Goal: Information Seeking & Learning: Learn about a topic

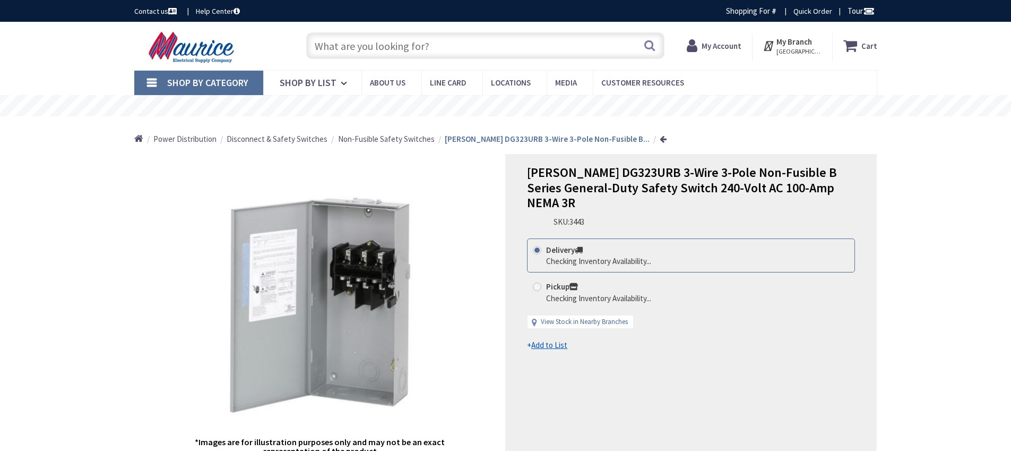
type input "Little River Tpke, [GEOGRAPHIC_DATA], [GEOGRAPHIC_DATA] 20105, [GEOGRAPHIC_DATA]"
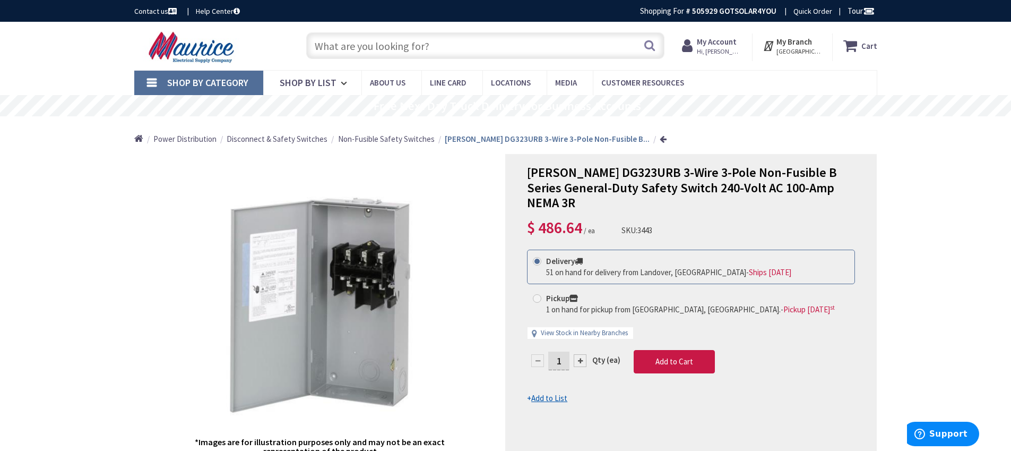
click at [532, 49] on input "text" at bounding box center [485, 45] width 358 height 27
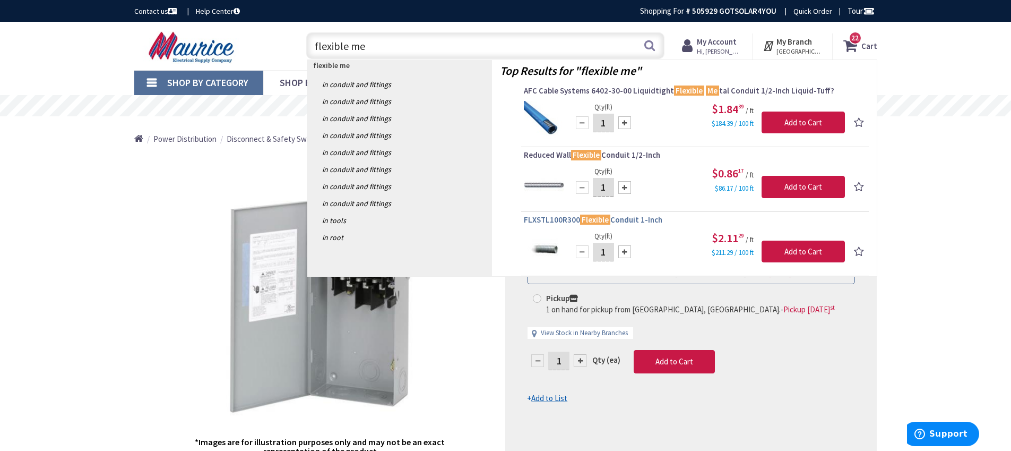
type input "flexible me"
click at [560, 220] on span "FLXSTL100R300 Flexible Conduit 1-Inch" at bounding box center [695, 219] width 342 height 11
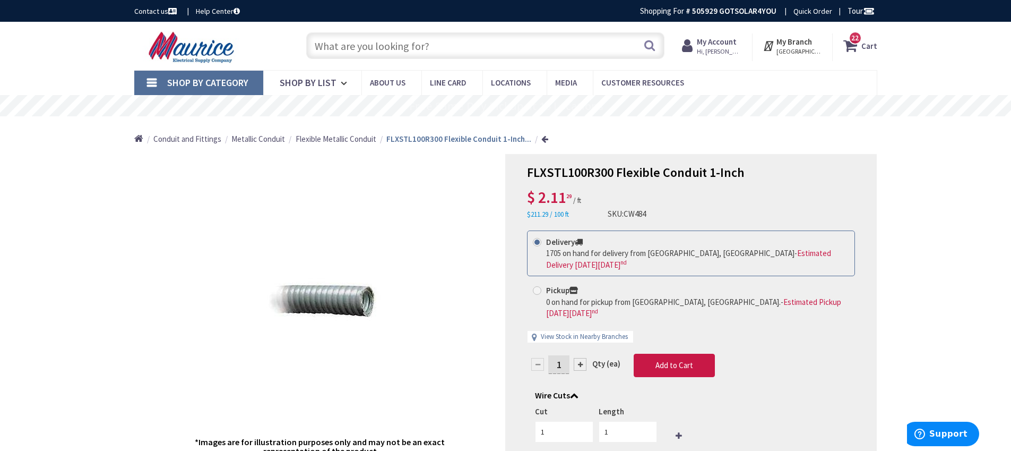
click at [737, 48] on span "Hi, [PERSON_NAME]" at bounding box center [719, 51] width 45 height 8
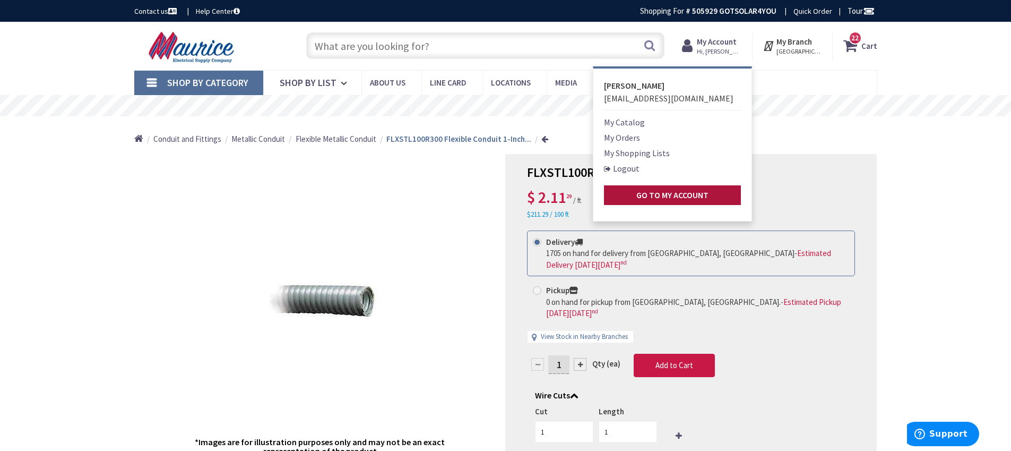
click at [668, 193] on strong "Go to My Account" at bounding box center [672, 194] width 72 height 11
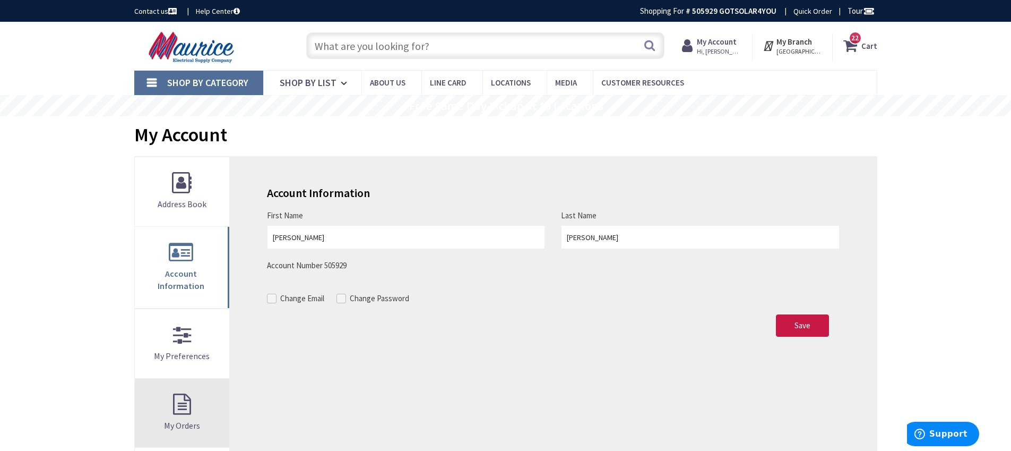
click at [195, 390] on link "My Orders" at bounding box center [182, 412] width 95 height 69
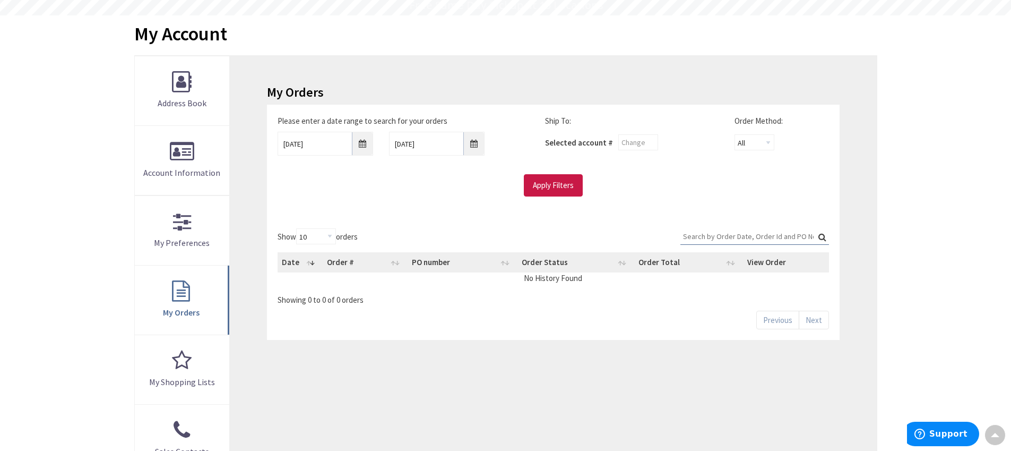
scroll to position [106, 0]
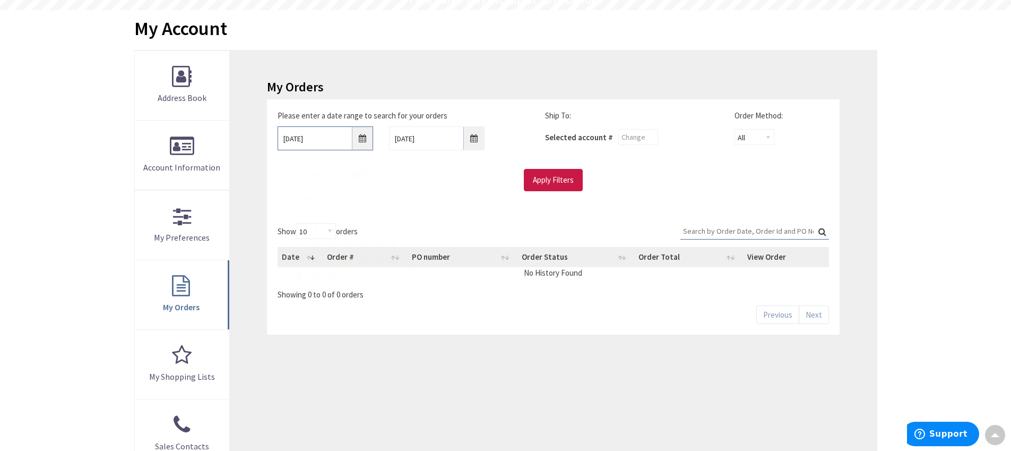
click at [363, 139] on input "9/24/2025" at bounding box center [326, 138] width 96 height 24
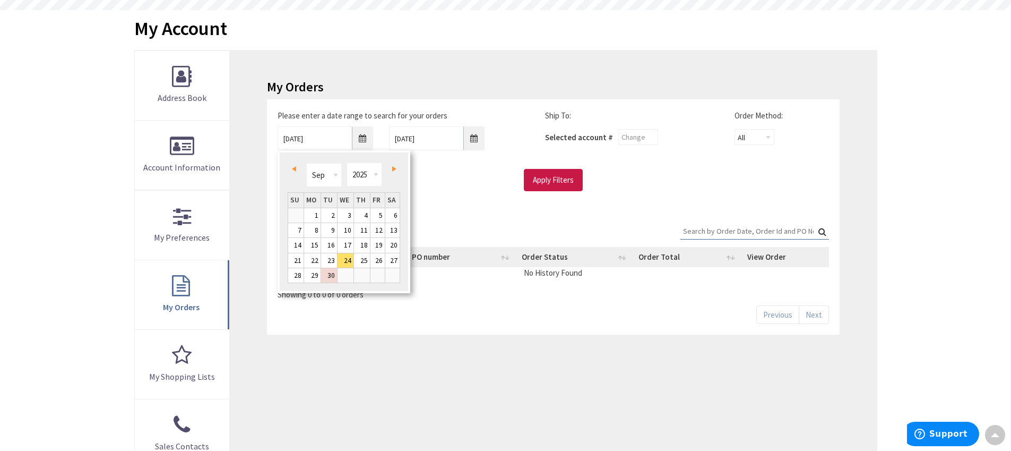
click at [299, 168] on link "Prev" at bounding box center [296, 168] width 14 height 14
click at [331, 213] on link "1" at bounding box center [329, 215] width 16 height 14
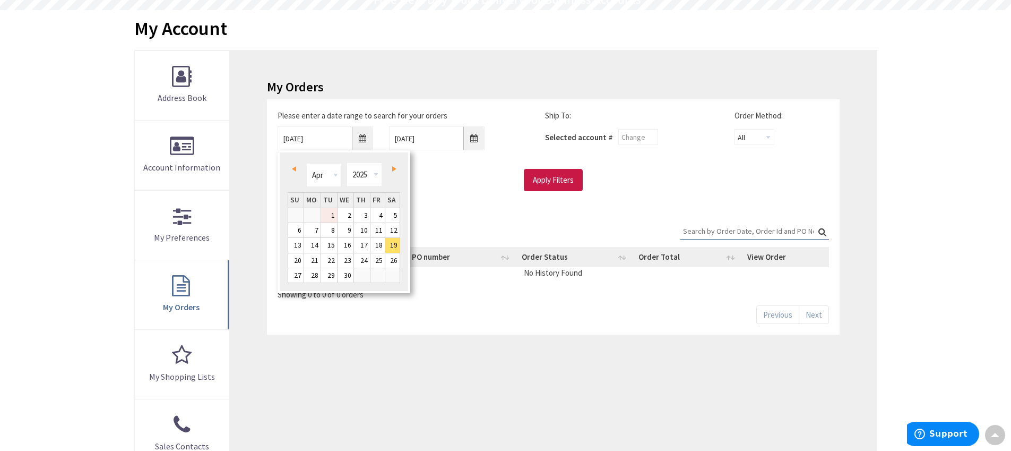
type input "04/01/2025"
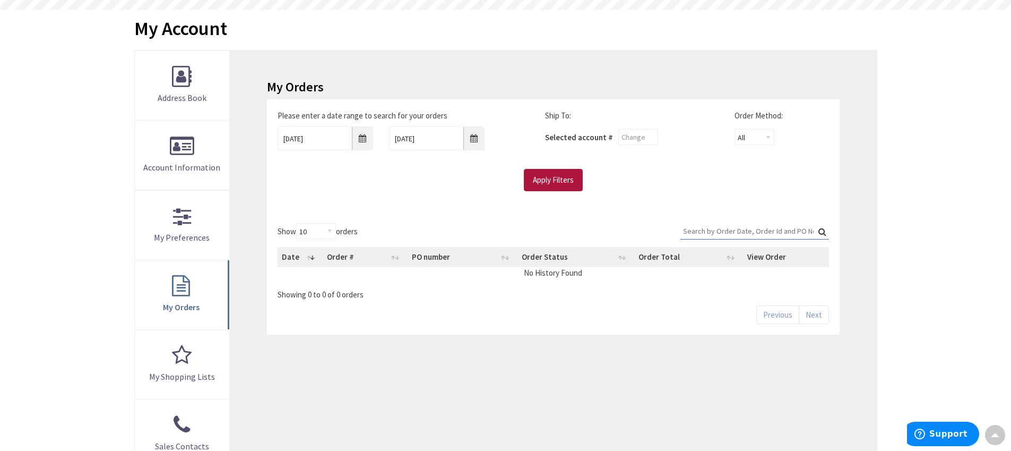
click at [547, 187] on input "Apply Filters" at bounding box center [553, 180] width 59 height 22
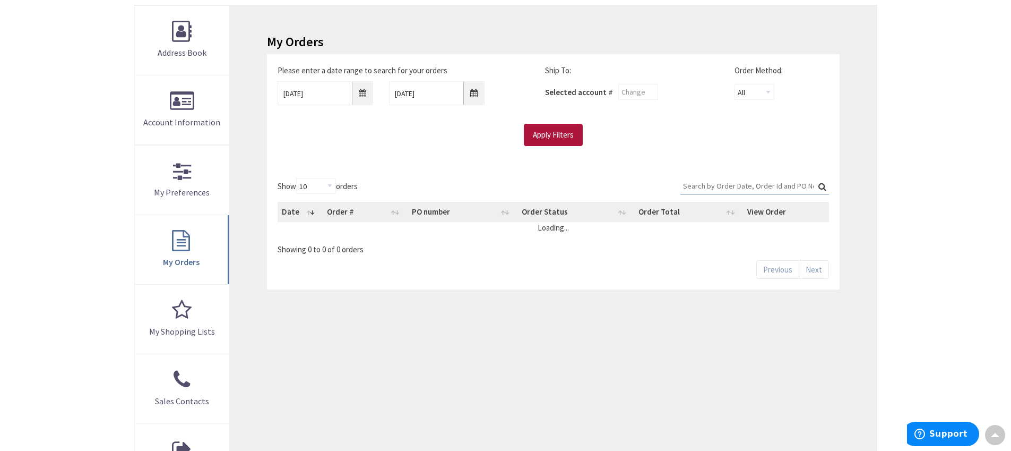
scroll to position [154, 0]
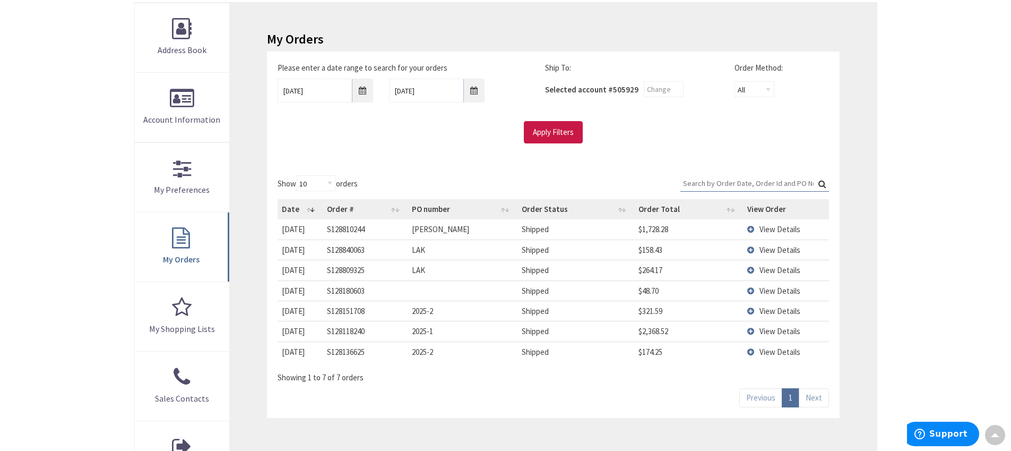
click at [751, 230] on td "View Details" at bounding box center [786, 229] width 86 height 20
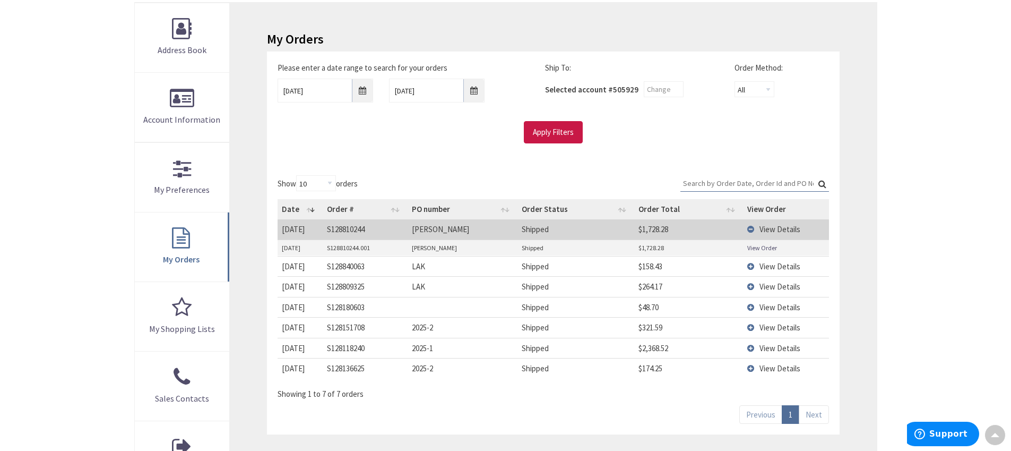
click at [757, 248] on link "View Order" at bounding box center [762, 247] width 30 height 9
click at [750, 231] on td "View Details" at bounding box center [786, 229] width 86 height 20
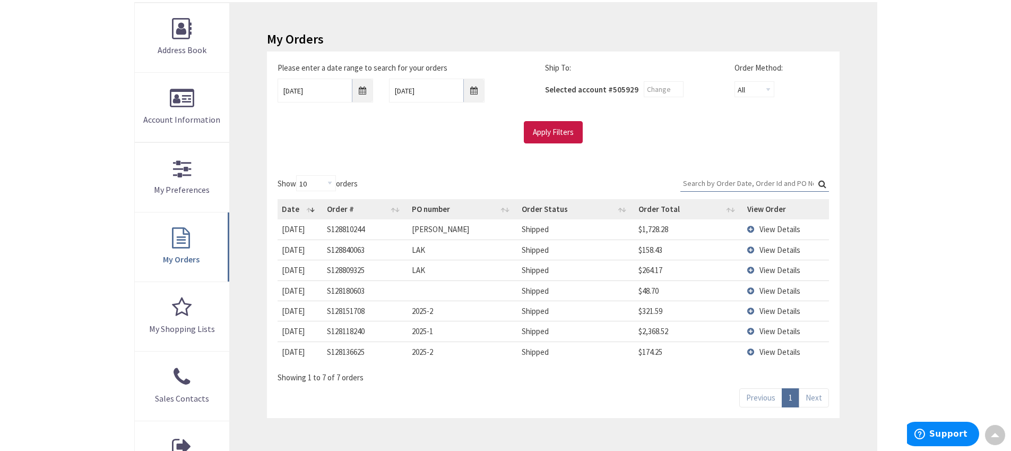
click at [751, 247] on td "View Details" at bounding box center [786, 249] width 86 height 20
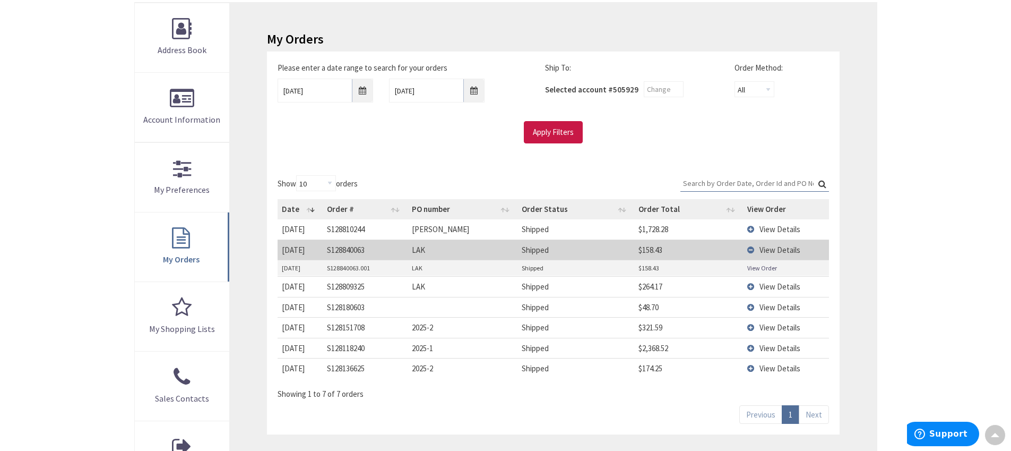
click at [751, 269] on link "View Order" at bounding box center [762, 267] width 30 height 9
click at [749, 248] on td "View Details" at bounding box center [786, 249] width 86 height 20
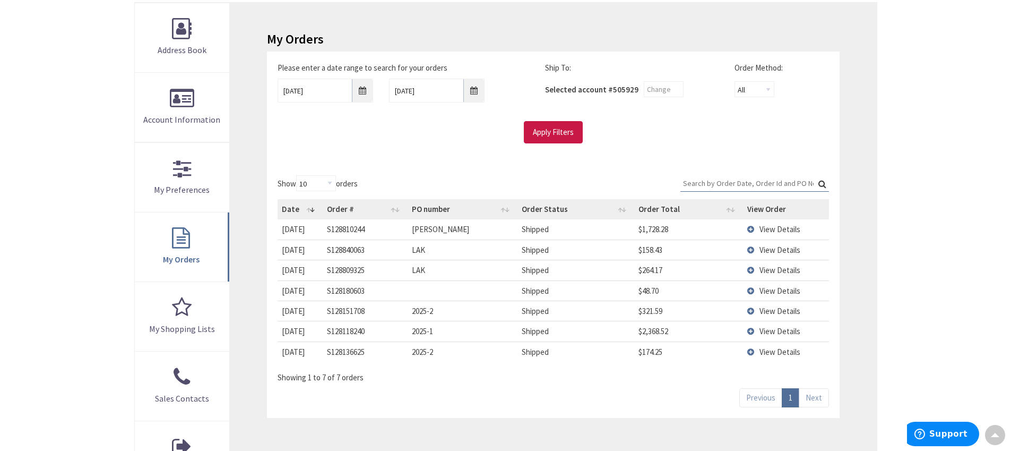
click at [751, 269] on td "View Details" at bounding box center [786, 270] width 86 height 20
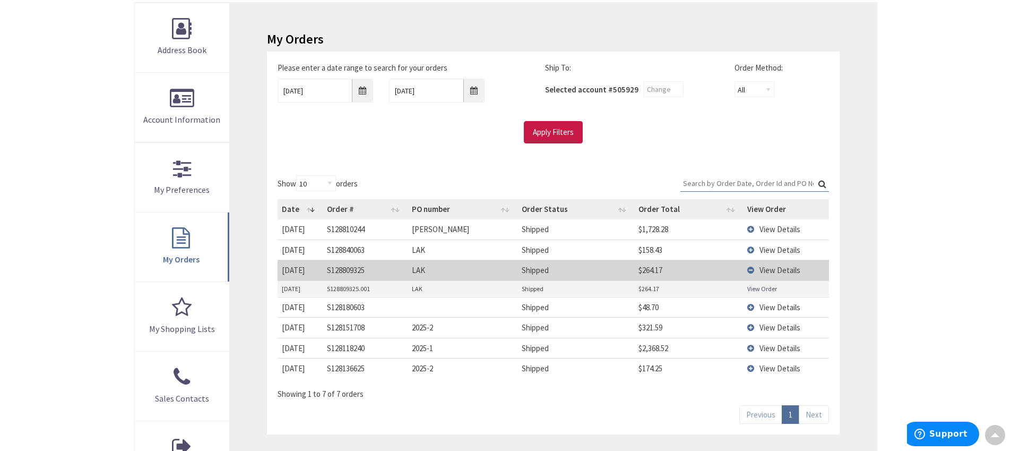
click at [752, 287] on link "View Order" at bounding box center [762, 288] width 30 height 9
click at [750, 272] on td "View Details" at bounding box center [786, 270] width 86 height 20
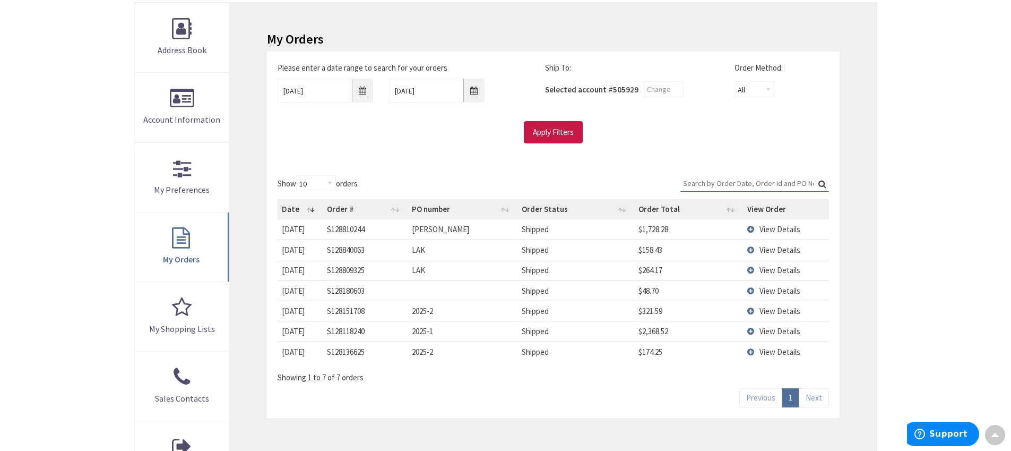
click at [753, 309] on td "View Details" at bounding box center [786, 310] width 86 height 20
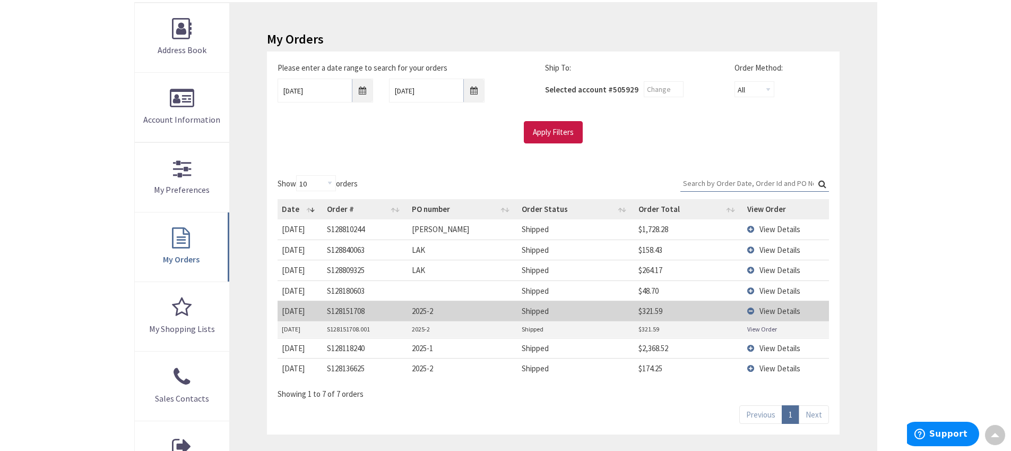
click at [755, 328] on link "View Order" at bounding box center [762, 328] width 30 height 9
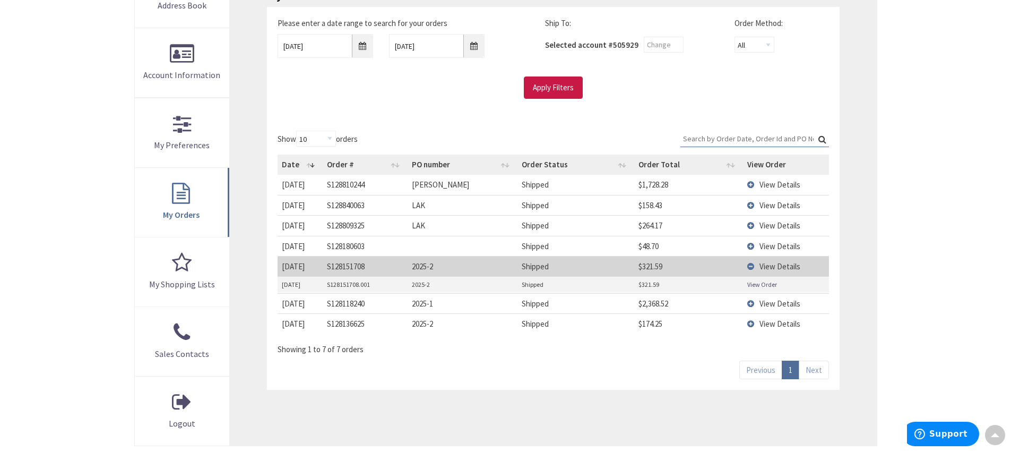
scroll to position [212, 0]
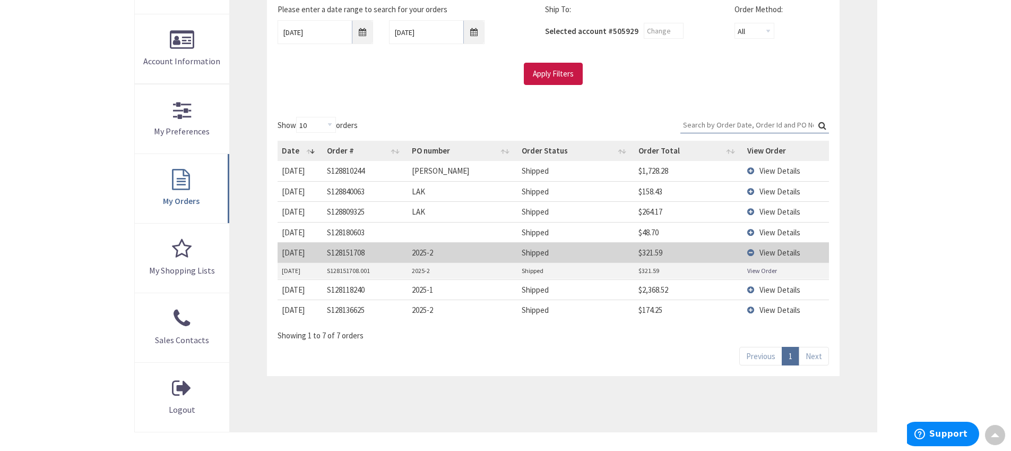
click at [751, 254] on td "View Details" at bounding box center [786, 252] width 86 height 20
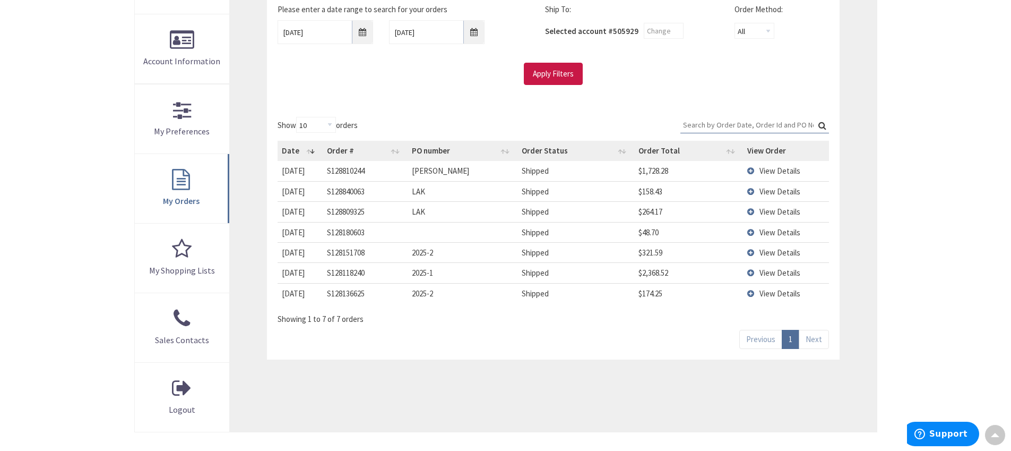
click at [753, 274] on td "View Details" at bounding box center [786, 272] width 86 height 20
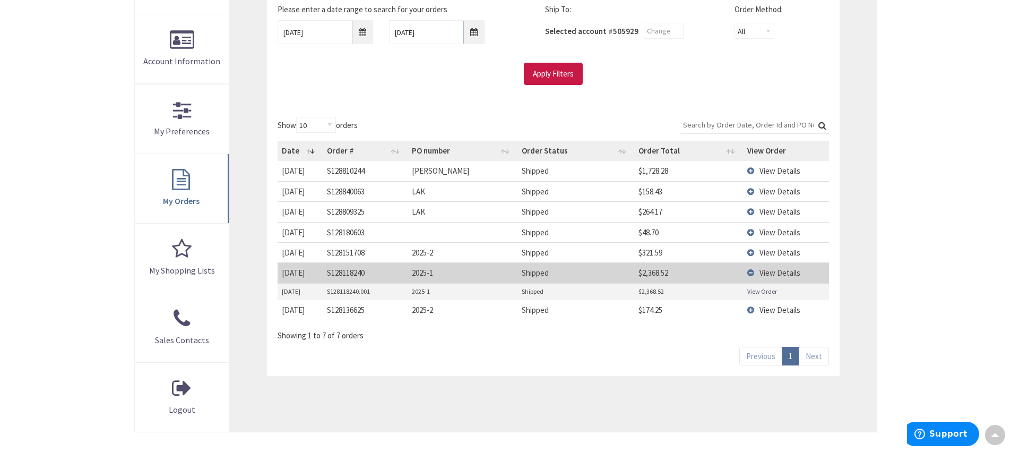
click at [752, 290] on link "View Order" at bounding box center [762, 291] width 30 height 9
click at [753, 277] on td "View Details" at bounding box center [786, 272] width 86 height 20
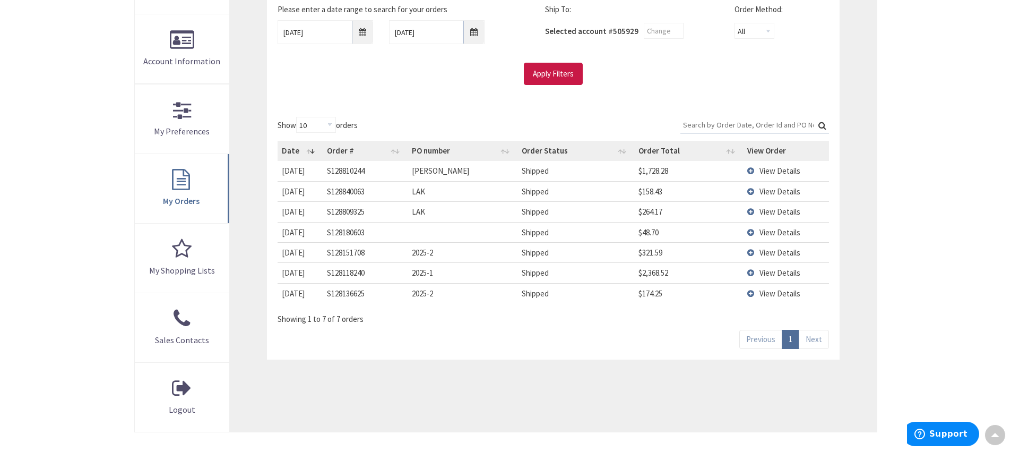
click at [714, 124] on input "Search:" at bounding box center [754, 125] width 149 height 16
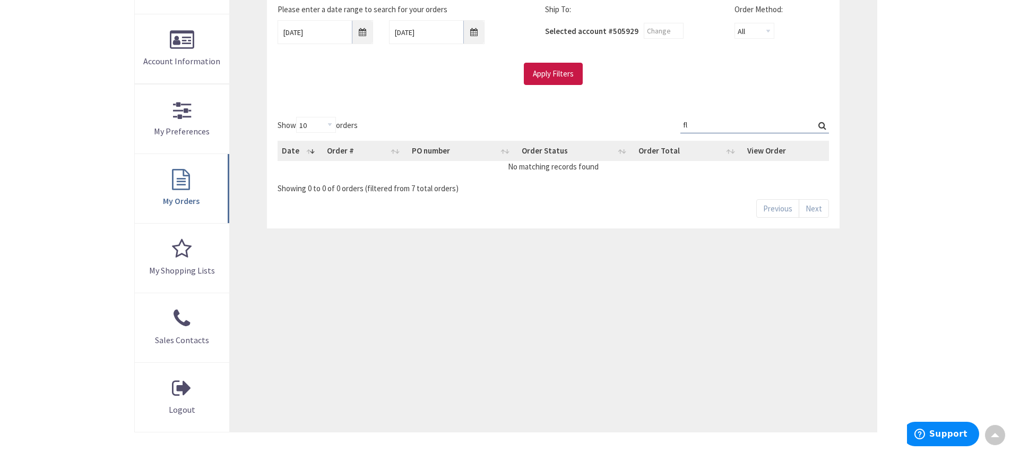
type input "f"
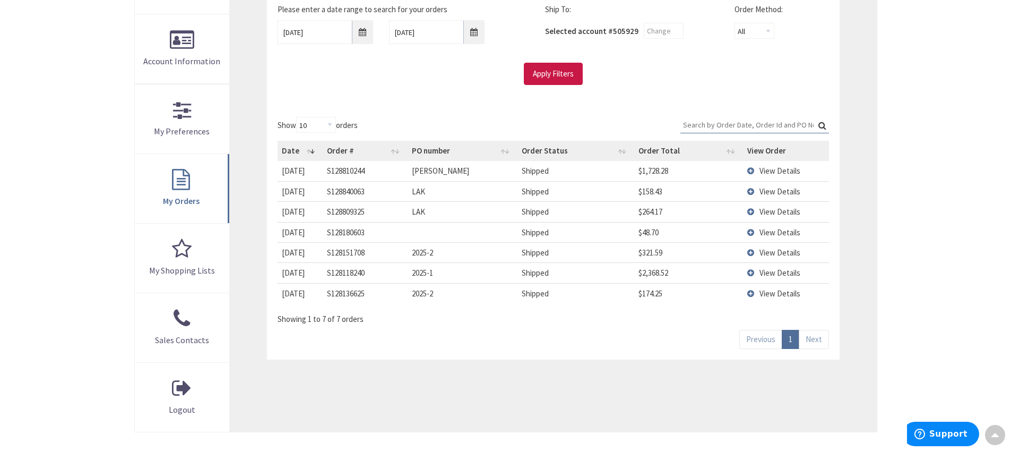
click at [750, 271] on td "View Details" at bounding box center [786, 272] width 86 height 20
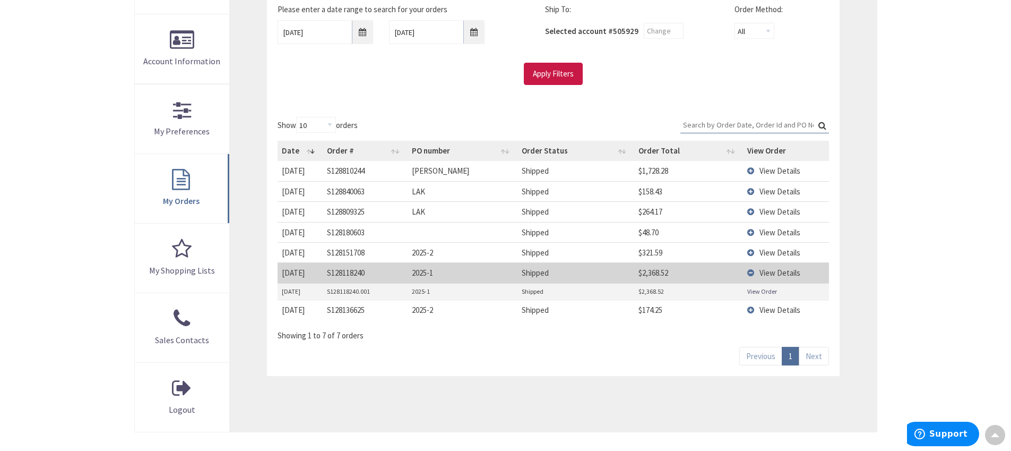
click at [751, 212] on td "View Details" at bounding box center [786, 211] width 86 height 20
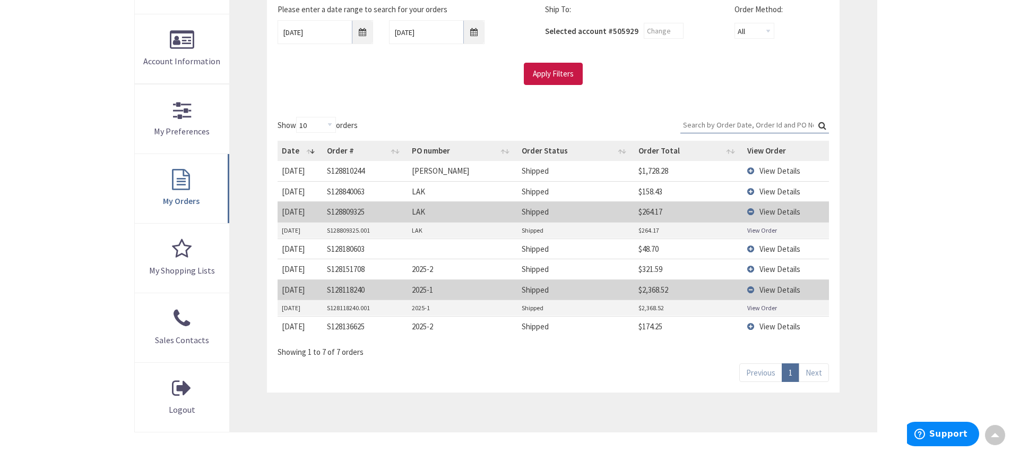
click at [749, 234] on link "View Order" at bounding box center [762, 230] width 30 height 9
click at [750, 213] on td "View Details" at bounding box center [786, 211] width 86 height 20
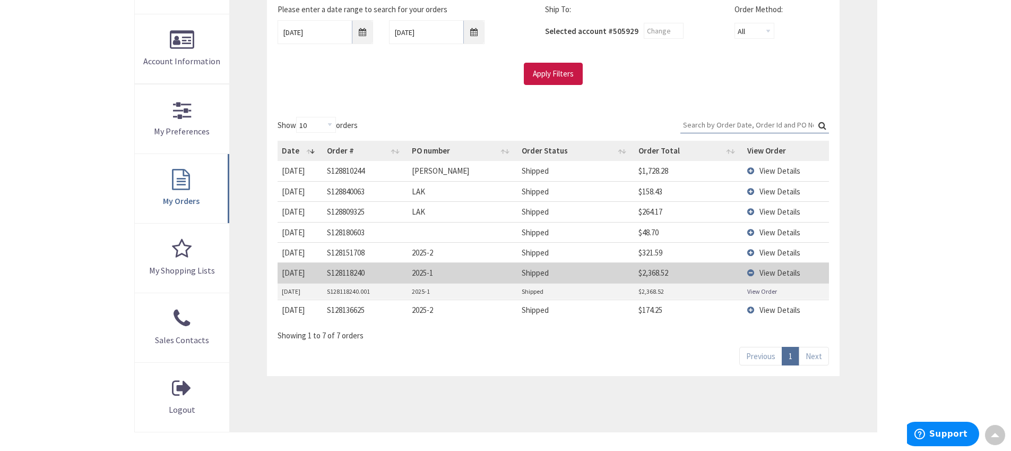
click at [749, 271] on td "View Details" at bounding box center [786, 272] width 86 height 20
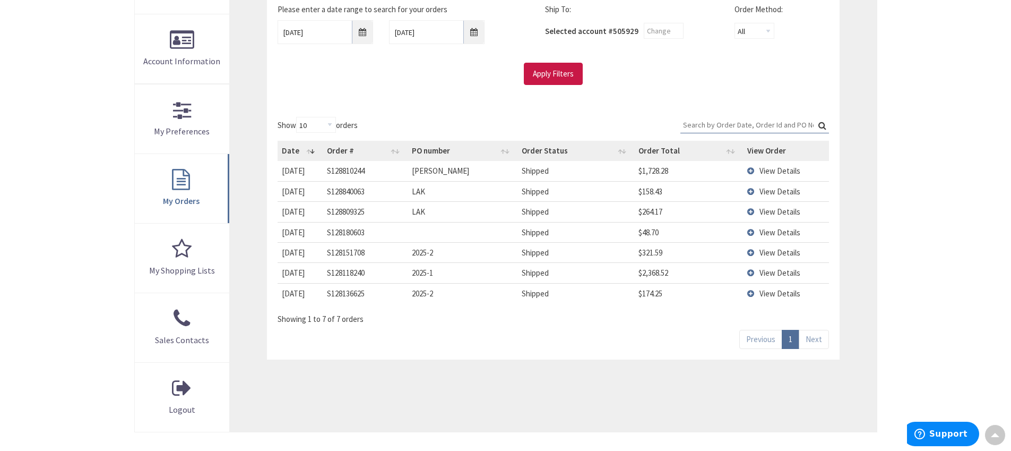
click at [750, 255] on td "View Details" at bounding box center [786, 252] width 86 height 20
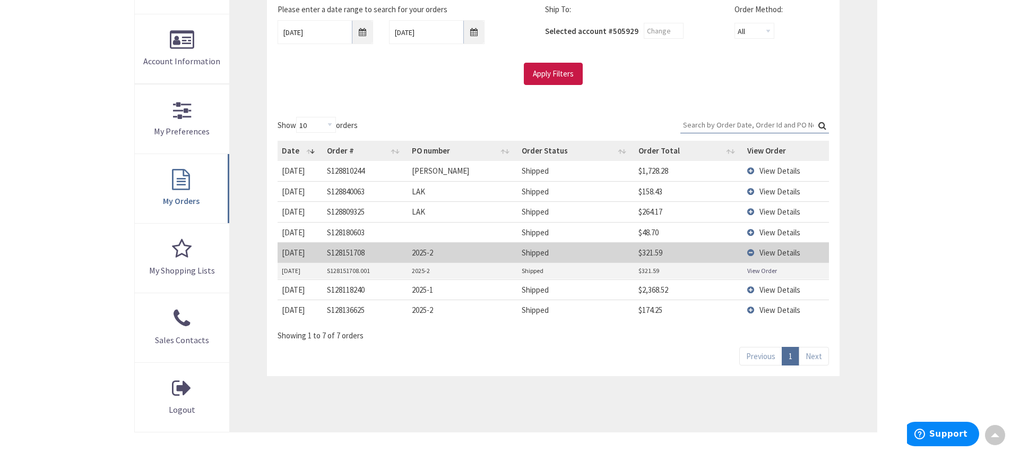
click at [758, 271] on link "View Order" at bounding box center [762, 270] width 30 height 9
click at [750, 168] on td "View Details" at bounding box center [786, 171] width 86 height 20
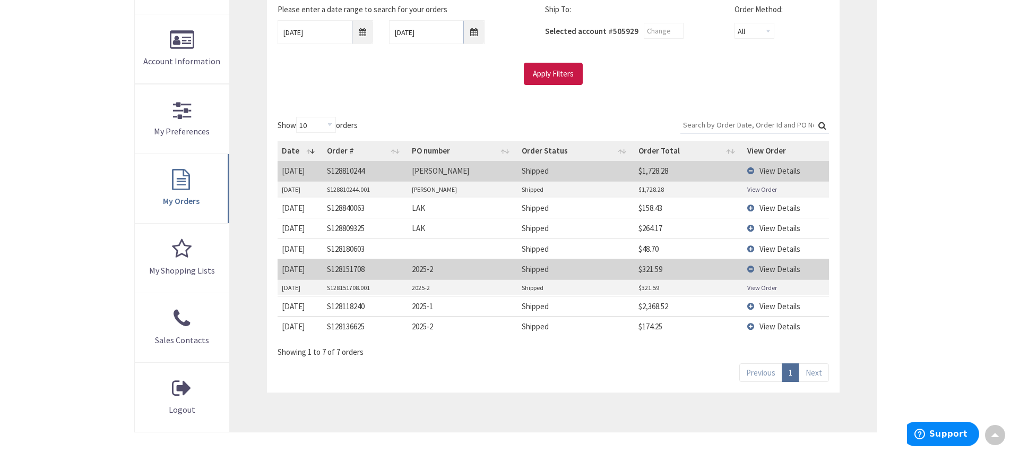
click at [753, 192] on link "View Order" at bounding box center [762, 189] width 30 height 9
click at [747, 168] on td "View Details" at bounding box center [786, 171] width 86 height 20
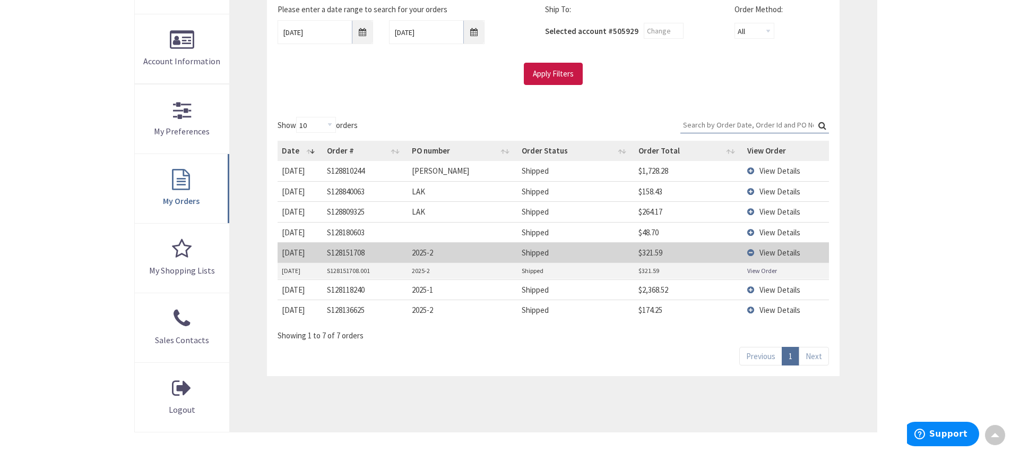
click at [753, 192] on td "View Details" at bounding box center [786, 191] width 86 height 20
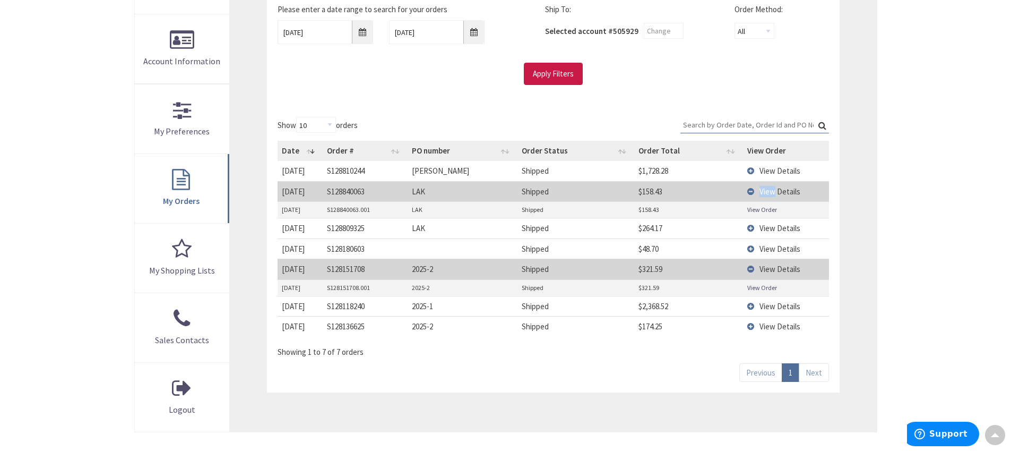
click at [753, 192] on td "View Details" at bounding box center [786, 191] width 86 height 20
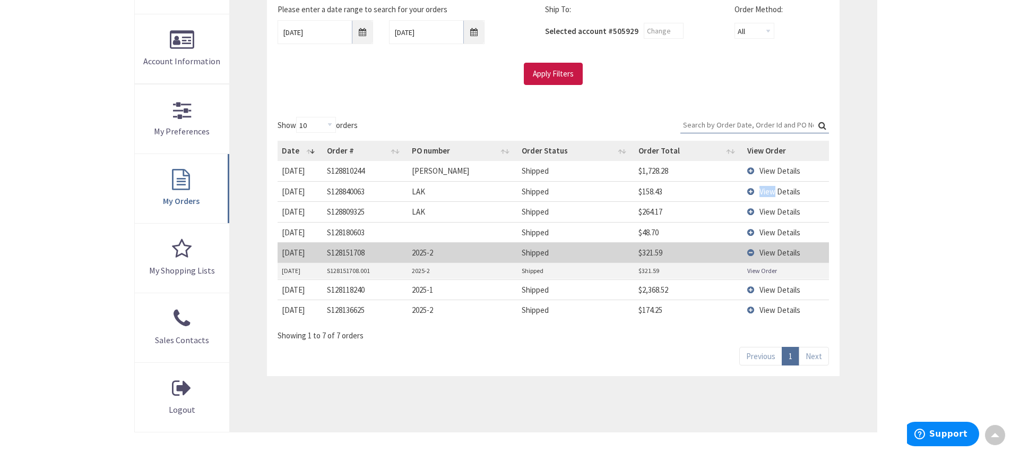
click at [750, 193] on td "View Details" at bounding box center [786, 191] width 86 height 20
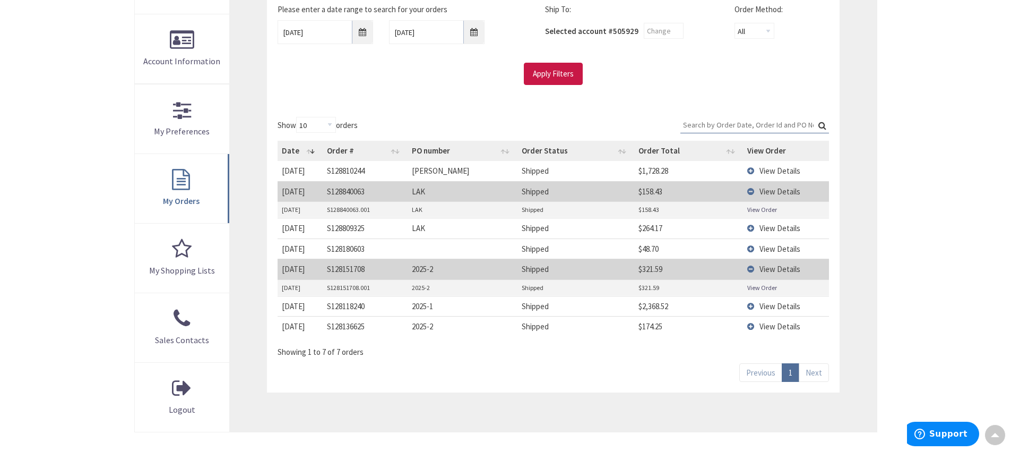
click at [750, 205] on link "View Order" at bounding box center [762, 209] width 30 height 9
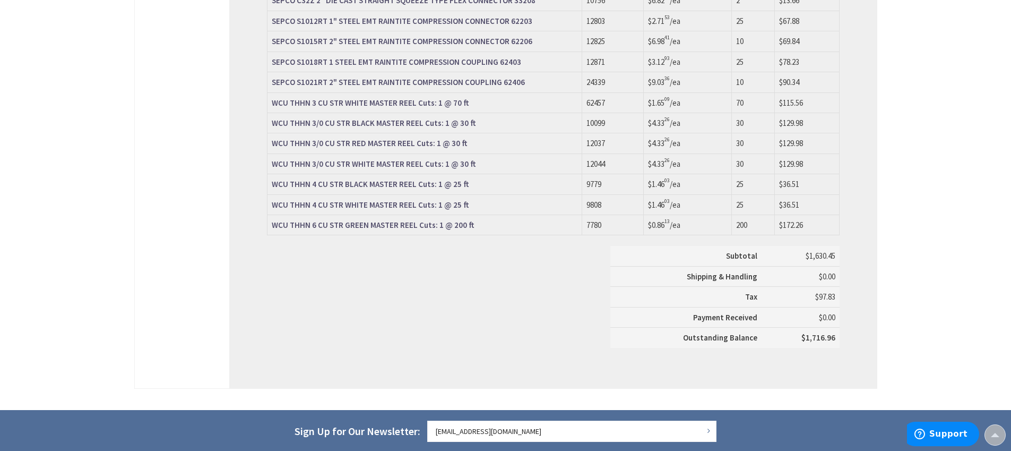
scroll to position [757, 0]
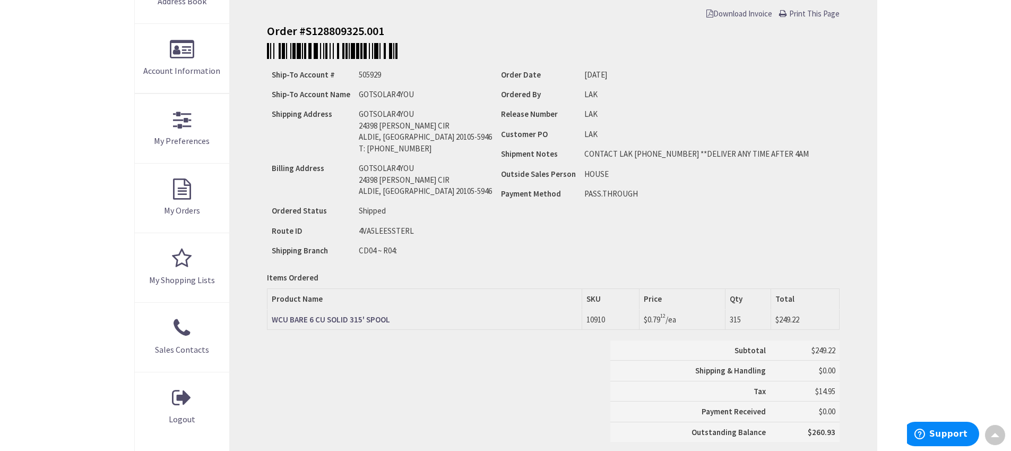
scroll to position [203, 0]
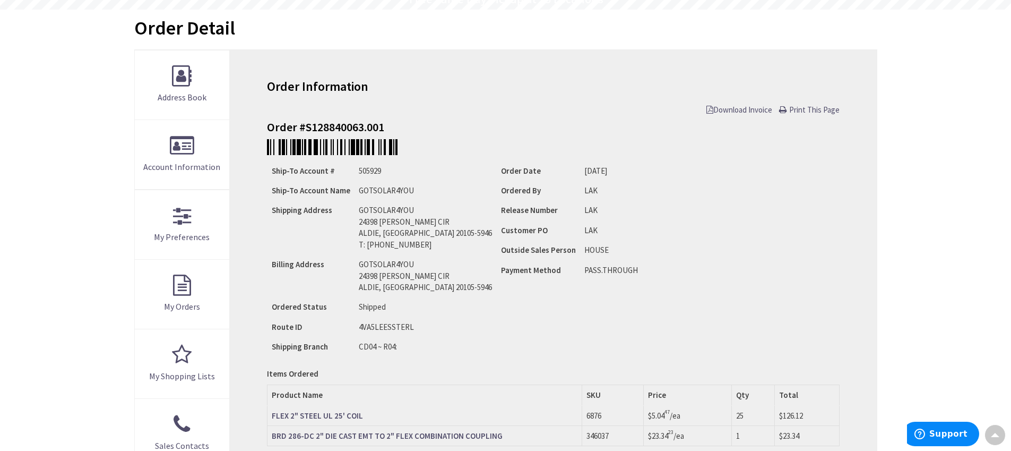
scroll to position [98, 0]
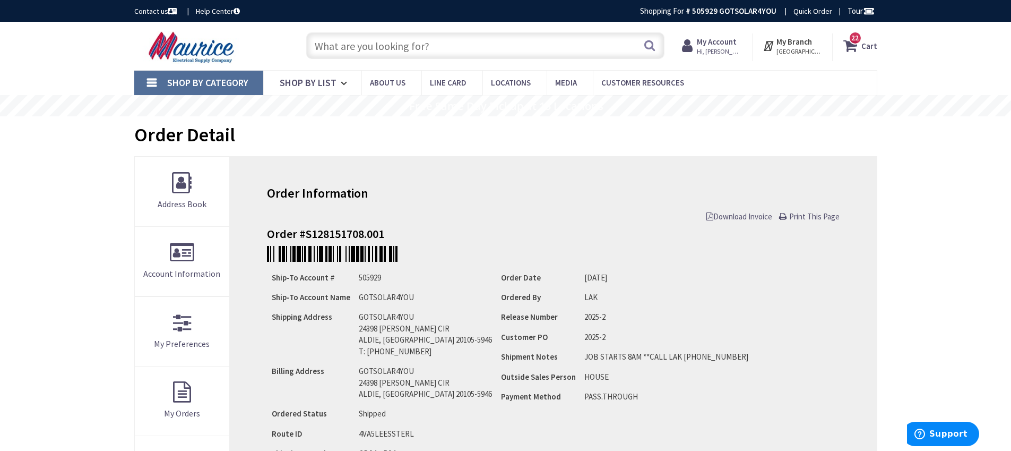
scroll to position [297, 0]
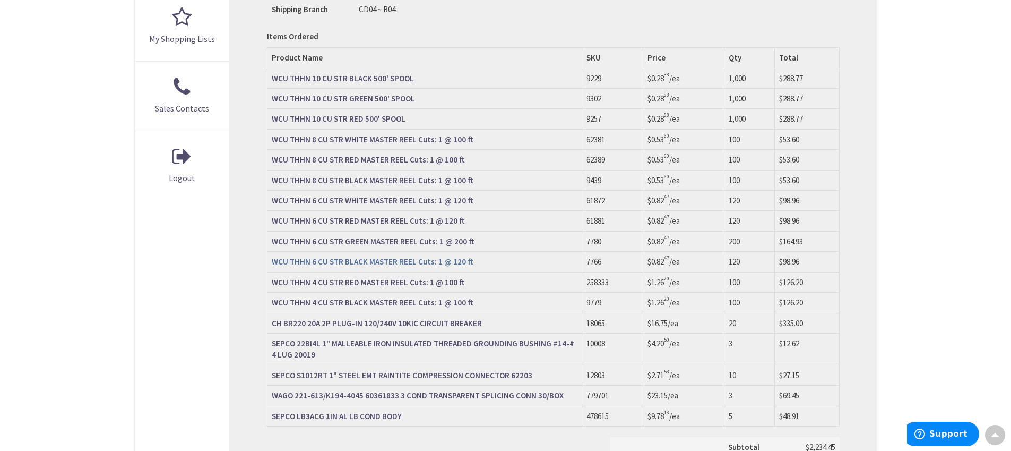
scroll to position [451, 0]
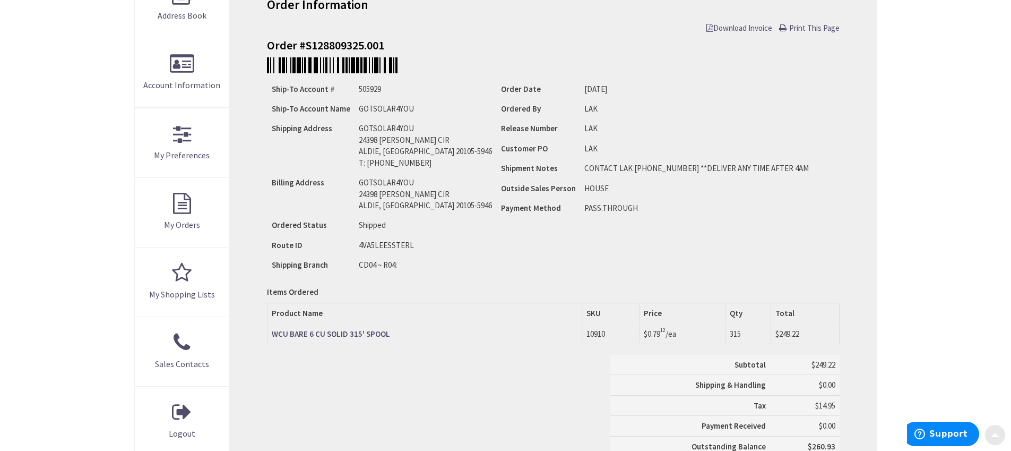
scroll to position [191, 0]
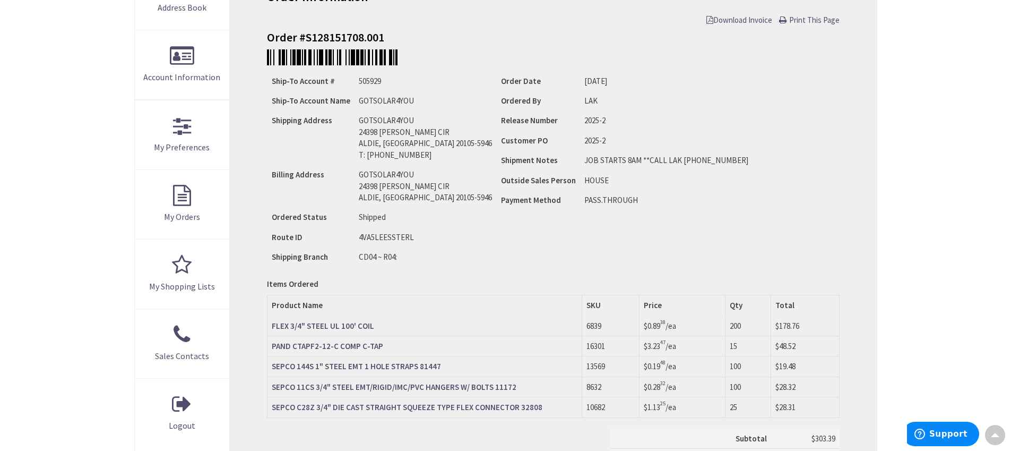
scroll to position [206, 0]
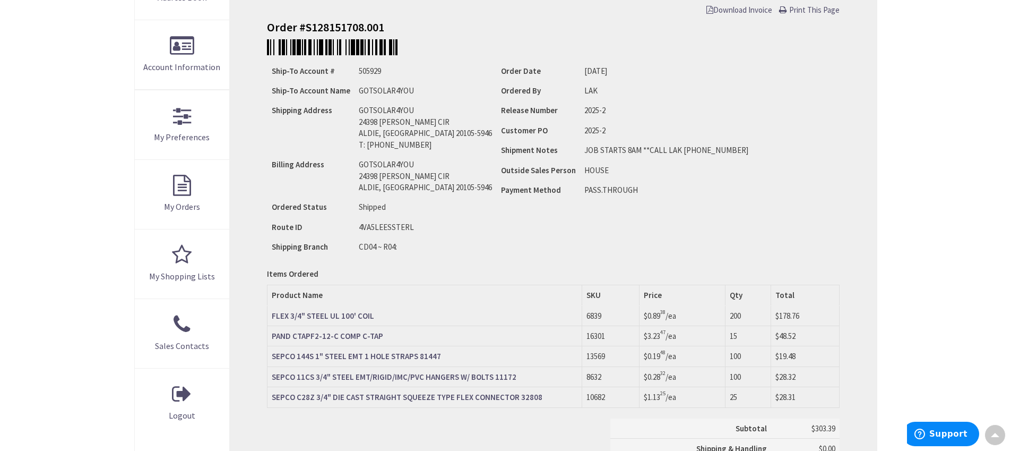
click at [339, 318] on strong "FLEX 3/4" STEEL UL 100' COIL" at bounding box center [323, 315] width 102 height 10
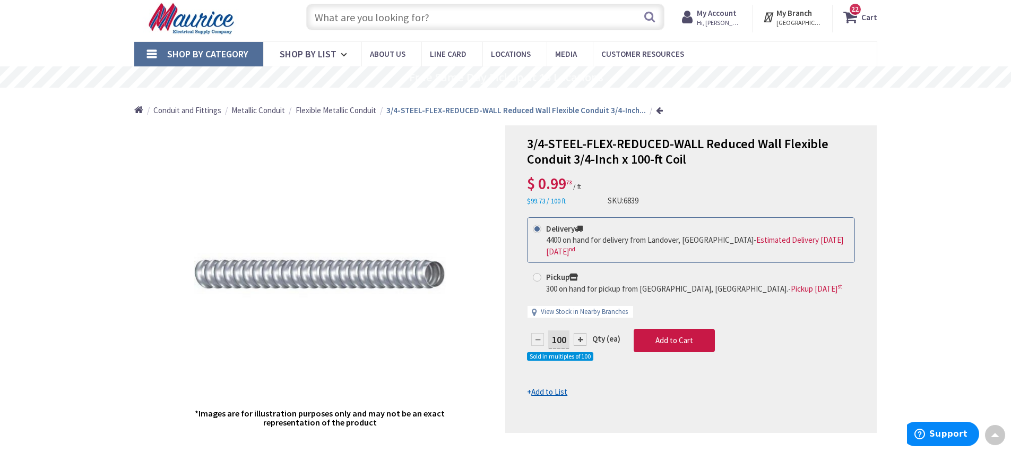
scroll to position [14, 0]
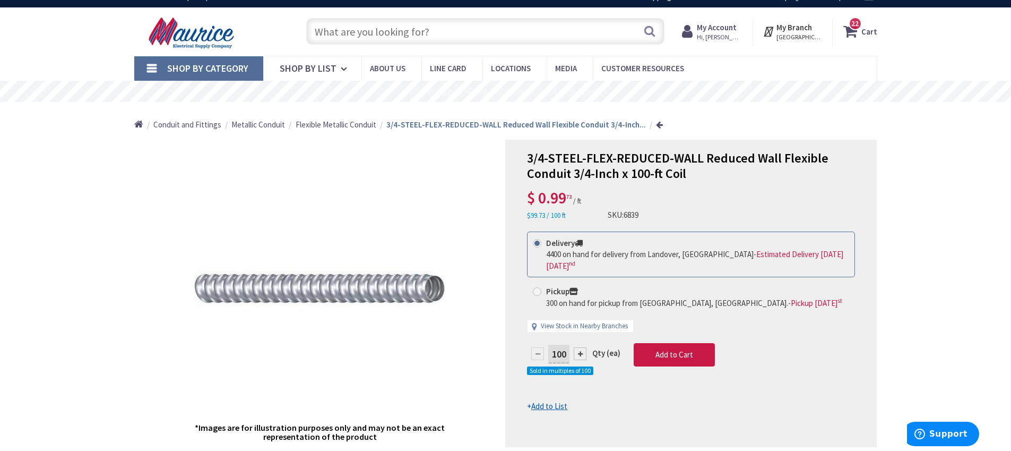
click at [349, 126] on span "Flexible Metallic Conduit" at bounding box center [336, 124] width 81 height 10
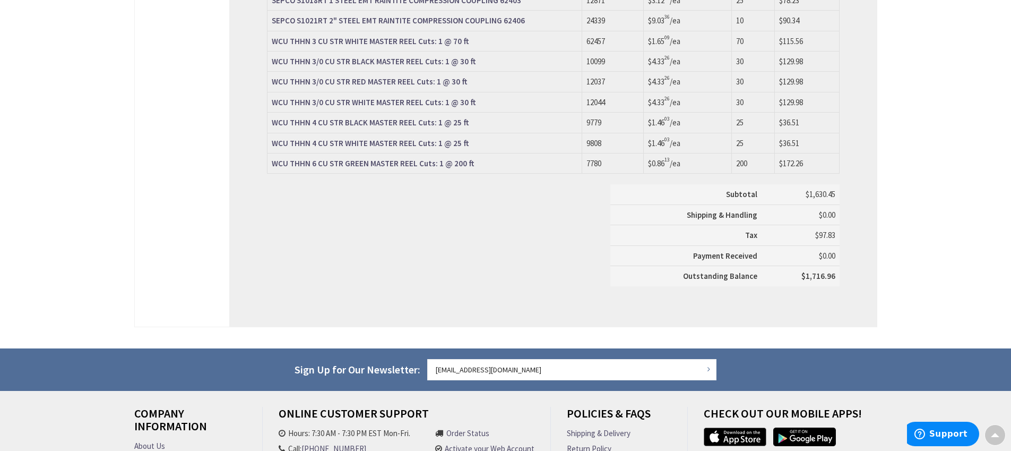
scroll to position [845, 0]
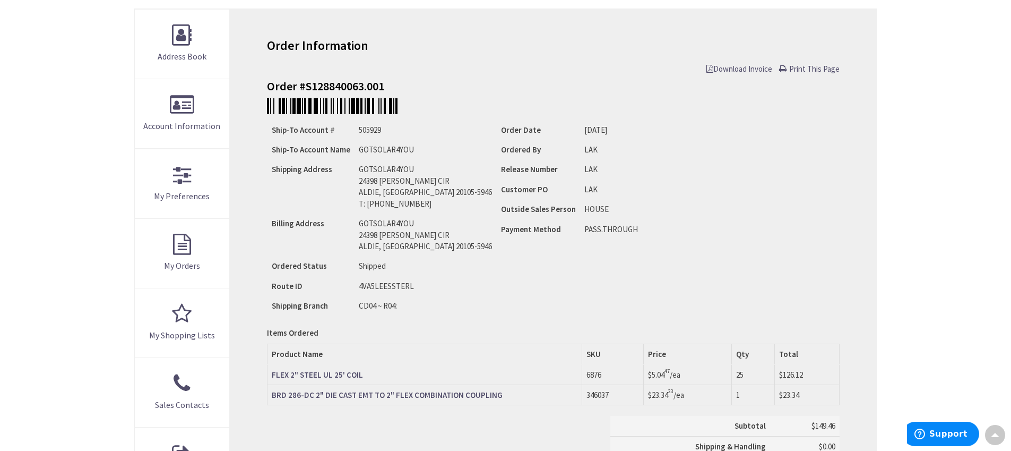
scroll to position [395, 0]
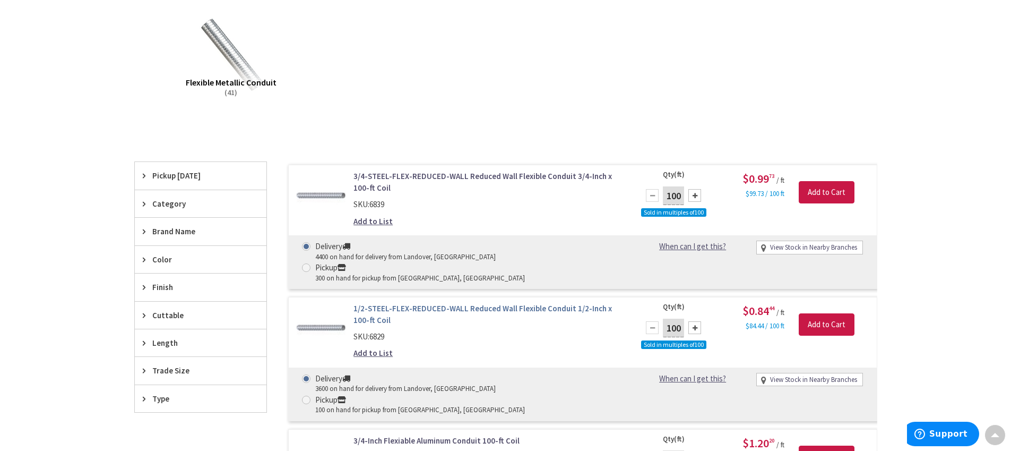
scroll to position [193, 0]
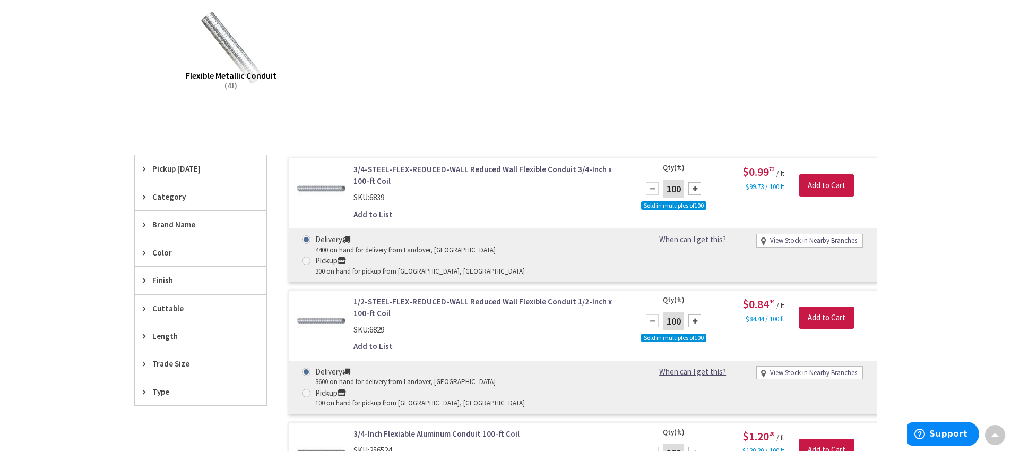
click at [212, 367] on span "Trade Size" at bounding box center [195, 363] width 87 height 11
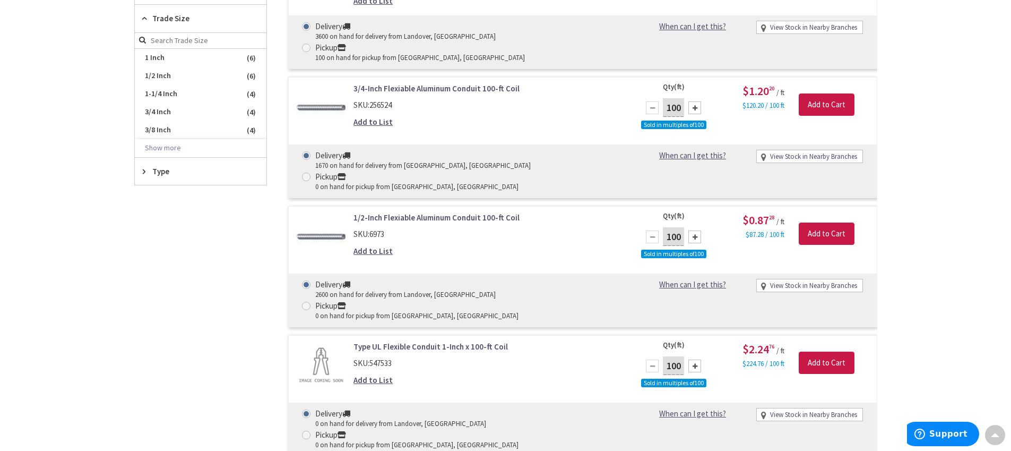
scroll to position [543, 0]
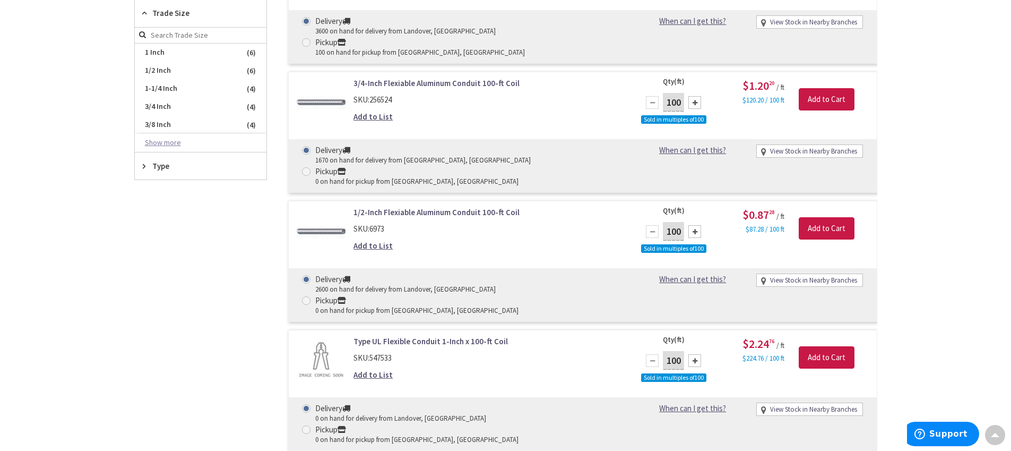
click at [170, 139] on button "Show more" at bounding box center [201, 143] width 132 height 18
click at [196, 56] on span "1 Inch" at bounding box center [201, 53] width 132 height 18
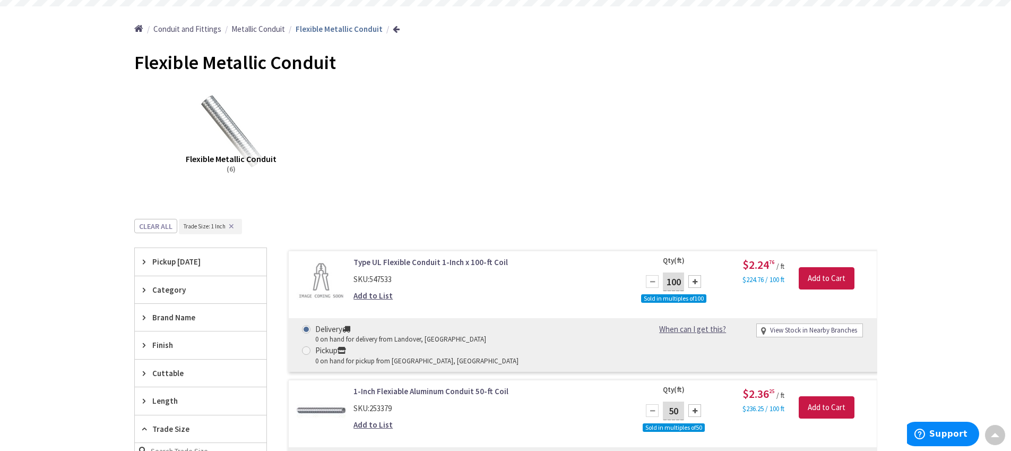
scroll to position [0, 0]
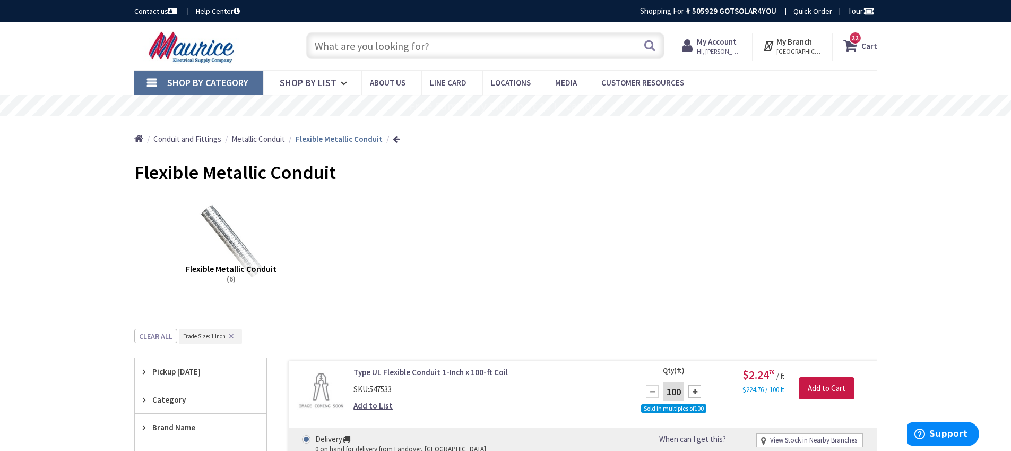
click at [446, 50] on input "text" at bounding box center [485, 45] width 358 height 27
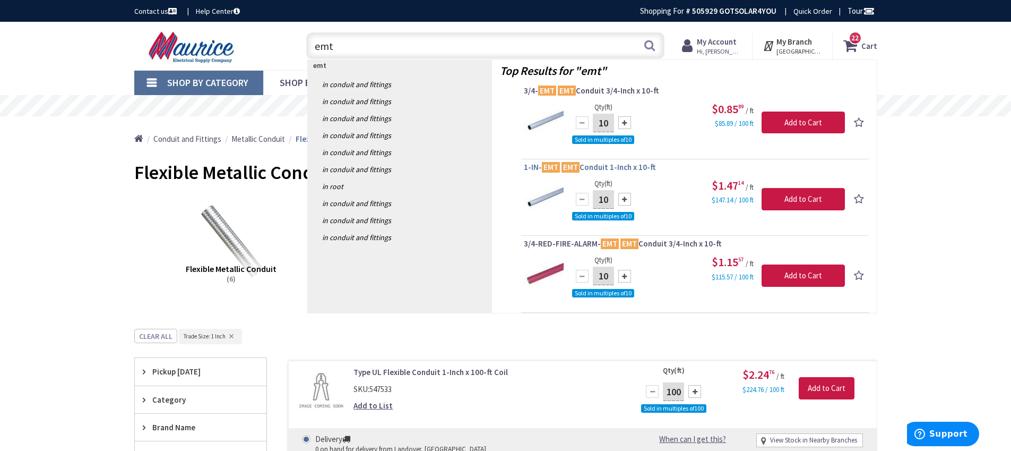
type input "emt"
click at [608, 166] on span "1-IN- EMT EMT Conduit 1-Inch x 10-ft" at bounding box center [695, 167] width 342 height 11
